Goal: Navigation & Orientation: Find specific page/section

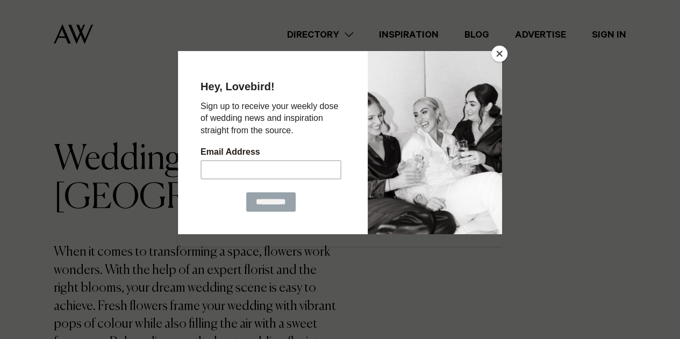
click at [500, 54] on button "Close" at bounding box center [499, 54] width 16 height 16
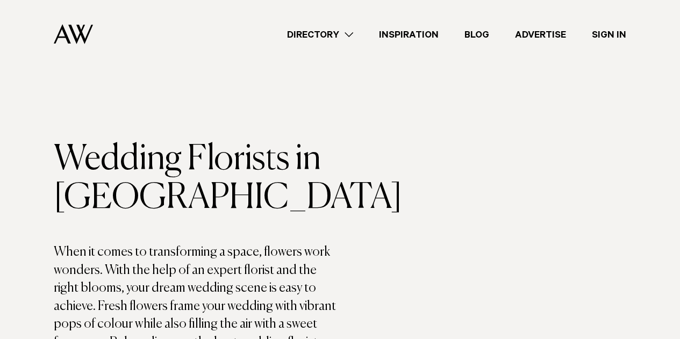
click at [422, 32] on link "Inspiration" at bounding box center [408, 34] width 85 height 15
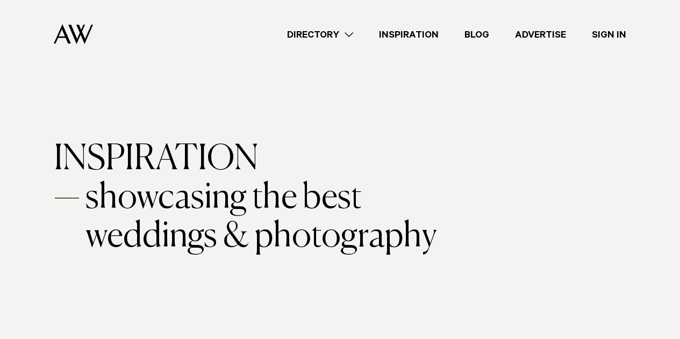
click at [318, 32] on link "Directory" at bounding box center [320, 34] width 92 height 15
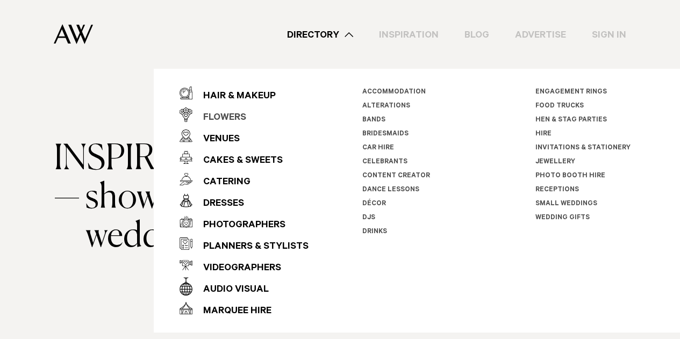
click at [240, 114] on div "Flowers" at bounding box center [219, 117] width 54 height 21
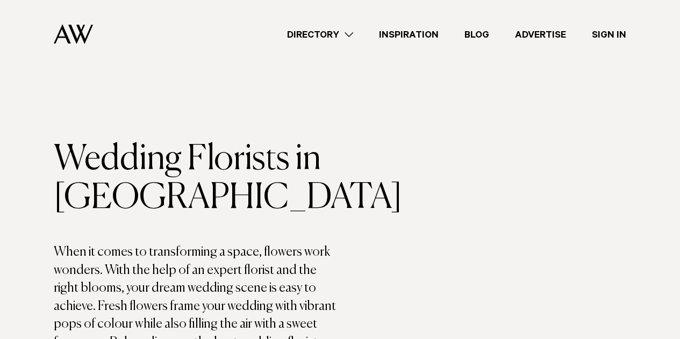
click at [353, 34] on link "Directory" at bounding box center [320, 34] width 92 height 15
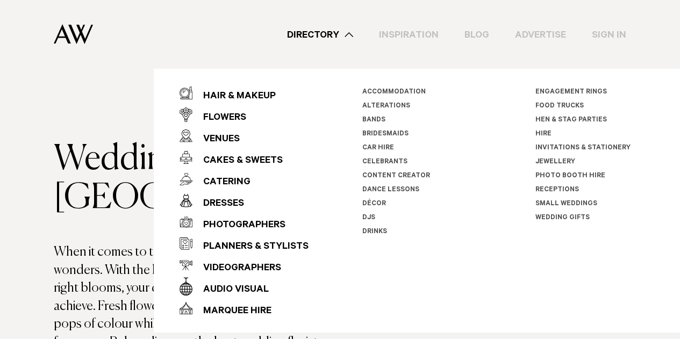
drag, startPoint x: 46, startPoint y: 105, endPoint x: 63, endPoint y: 97, distance: 18.3
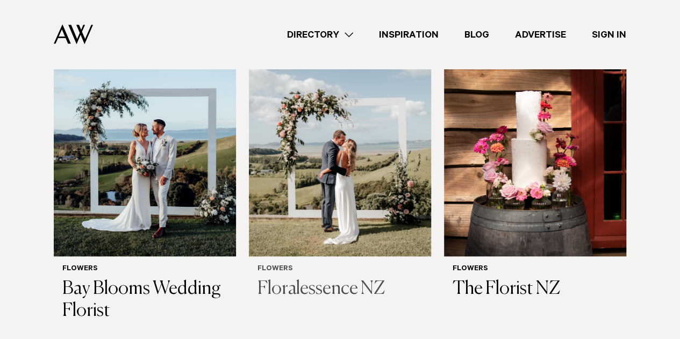
scroll to position [430, 0]
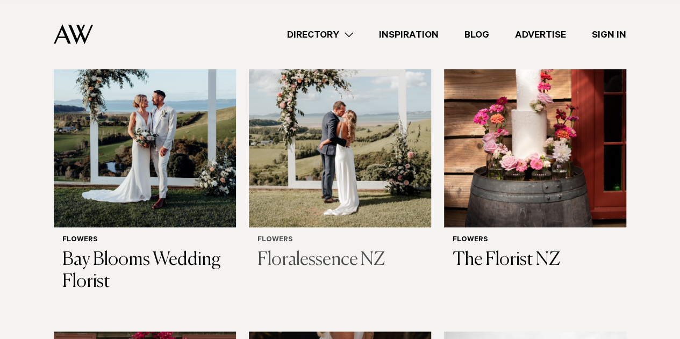
click at [410, 170] on img at bounding box center [340, 105] width 182 height 244
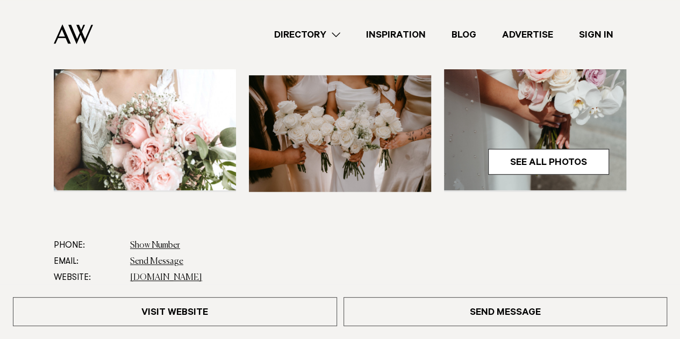
scroll to position [376, 0]
